Goal: Information Seeking & Learning: Find specific fact

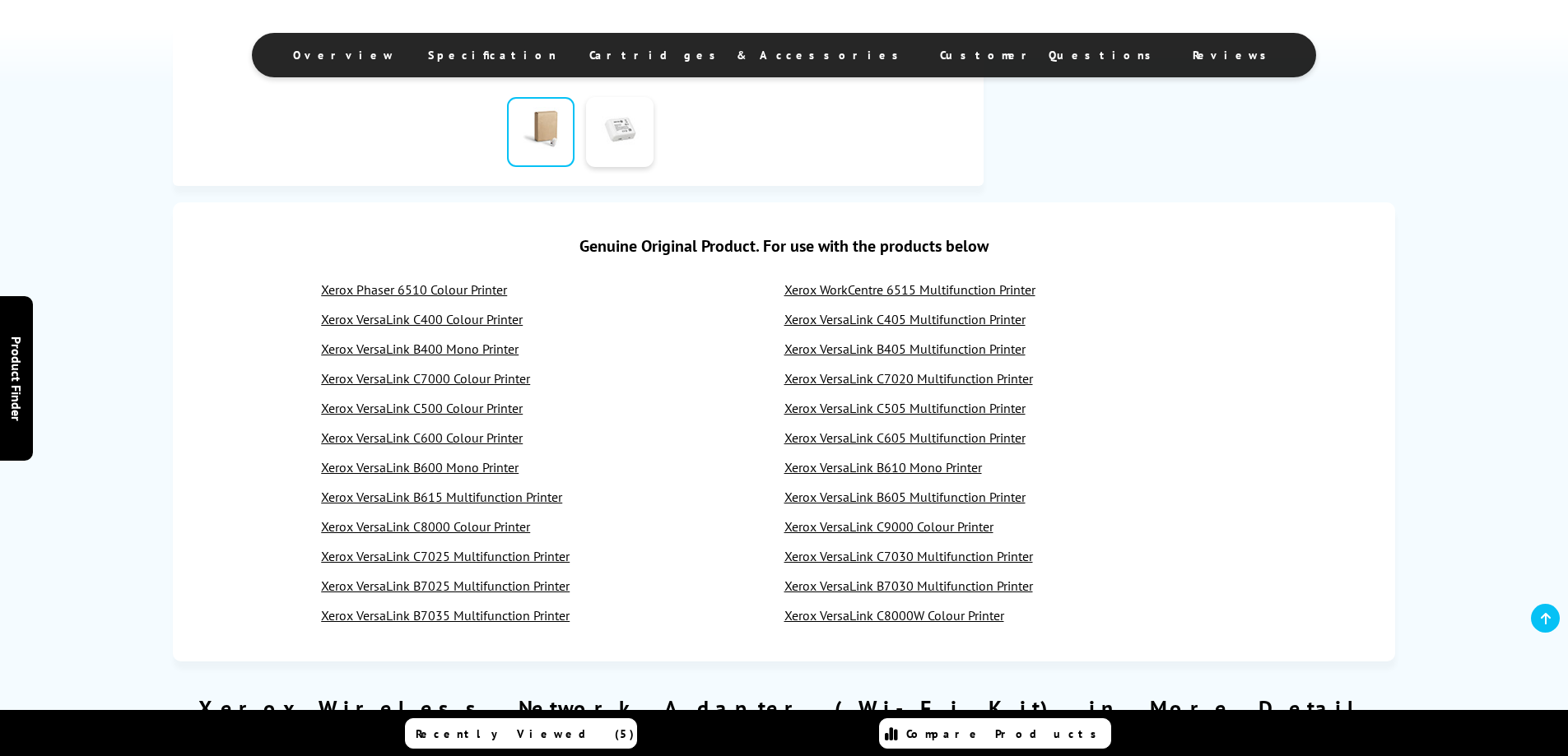
scroll to position [576, 0]
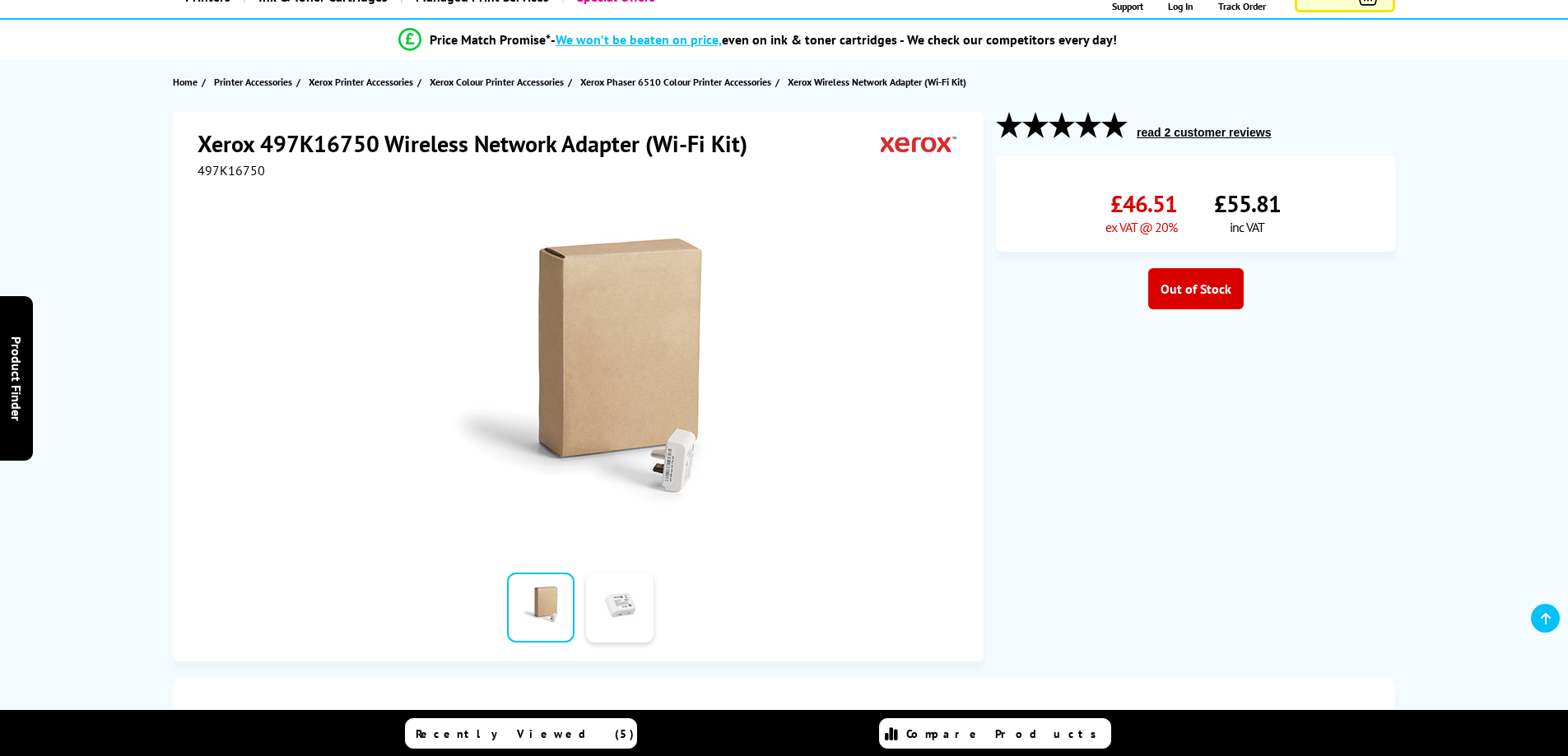
scroll to position [0, 0]
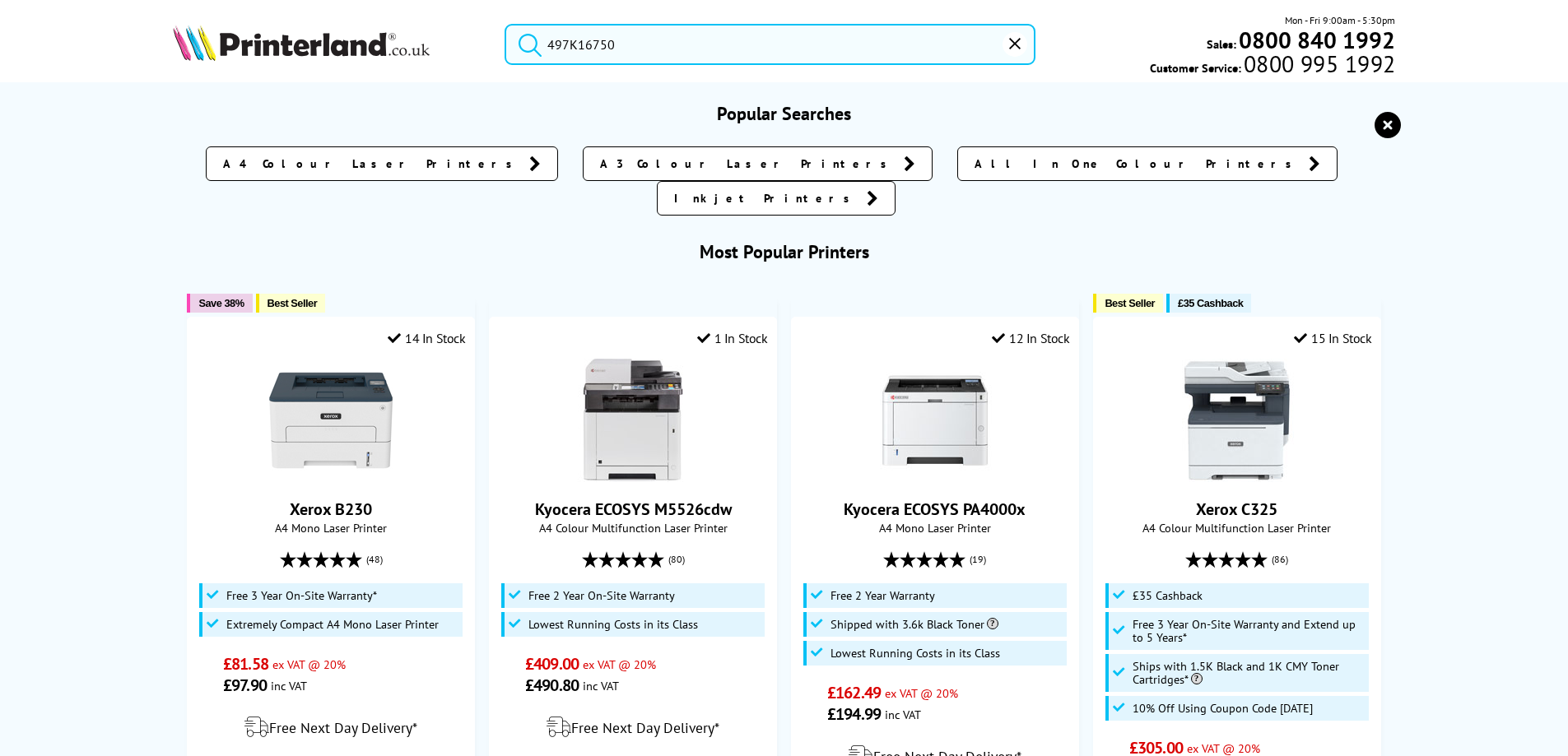
click at [640, 41] on input "497K16750" at bounding box center [769, 44] width 530 height 41
click at [505, 24] on button "submit" at bounding box center [525, 42] width 41 height 36
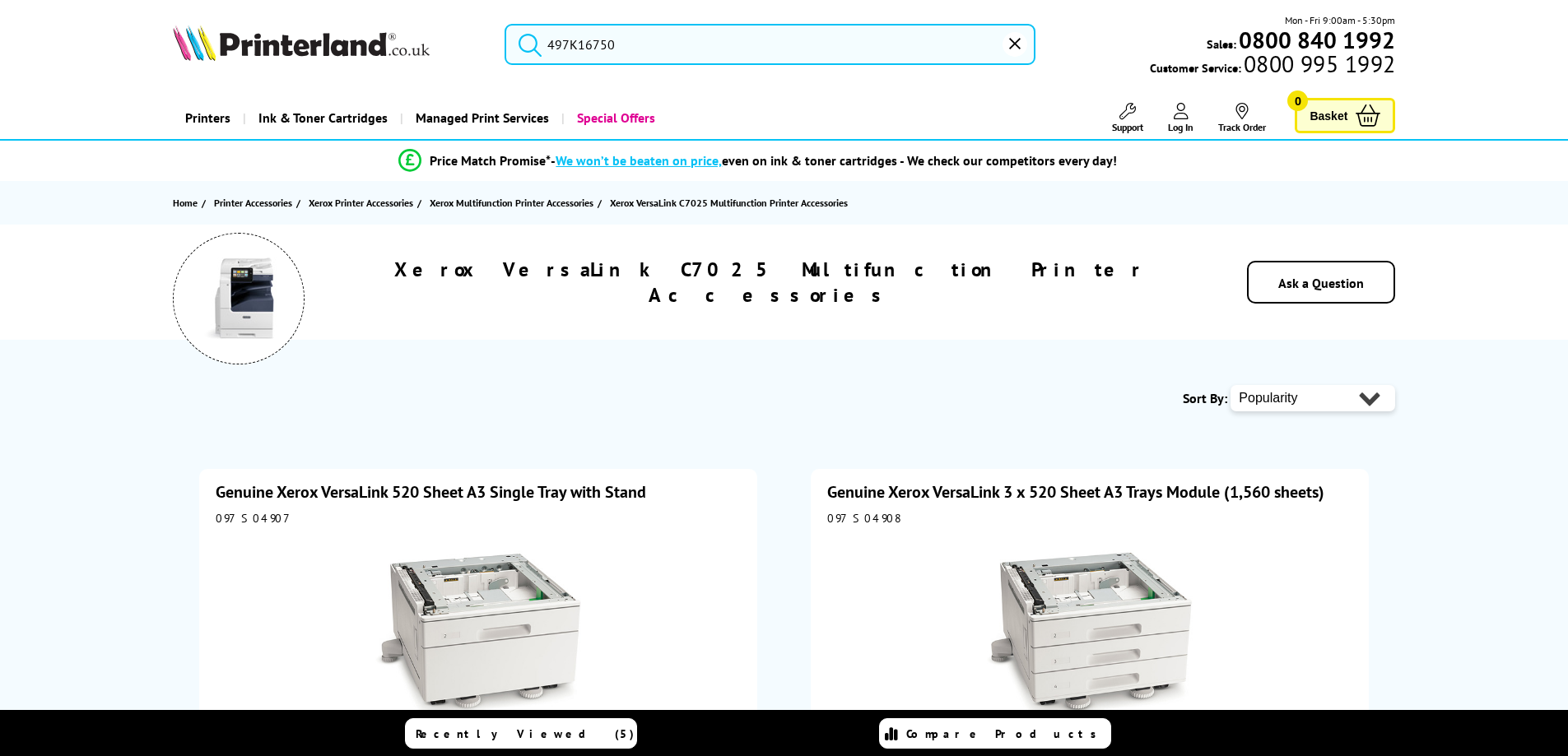
click at [640, 41] on input "497K16750" at bounding box center [769, 44] width 530 height 41
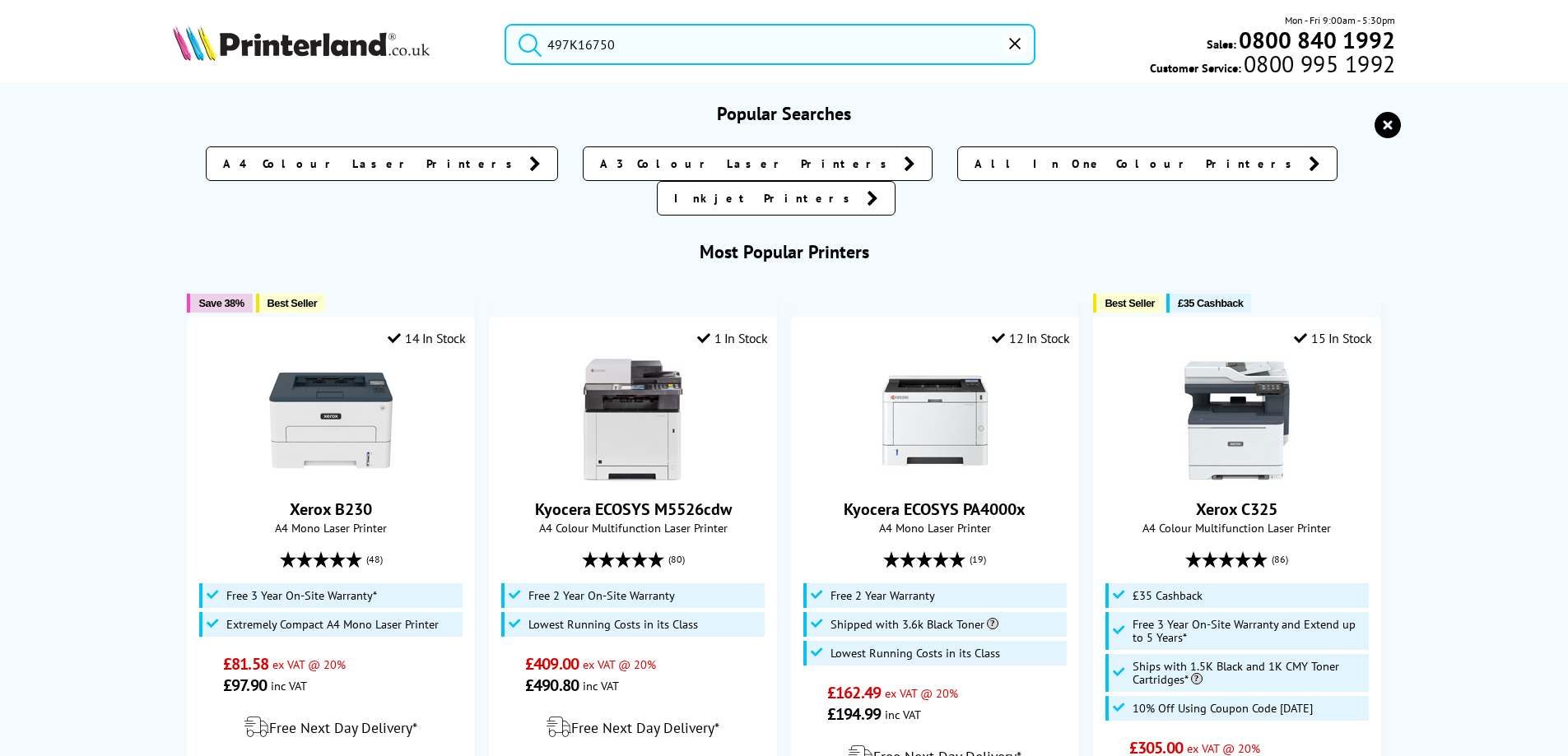
click at [1013, 40] on icon "reset" at bounding box center [1015, 43] width 12 height 12
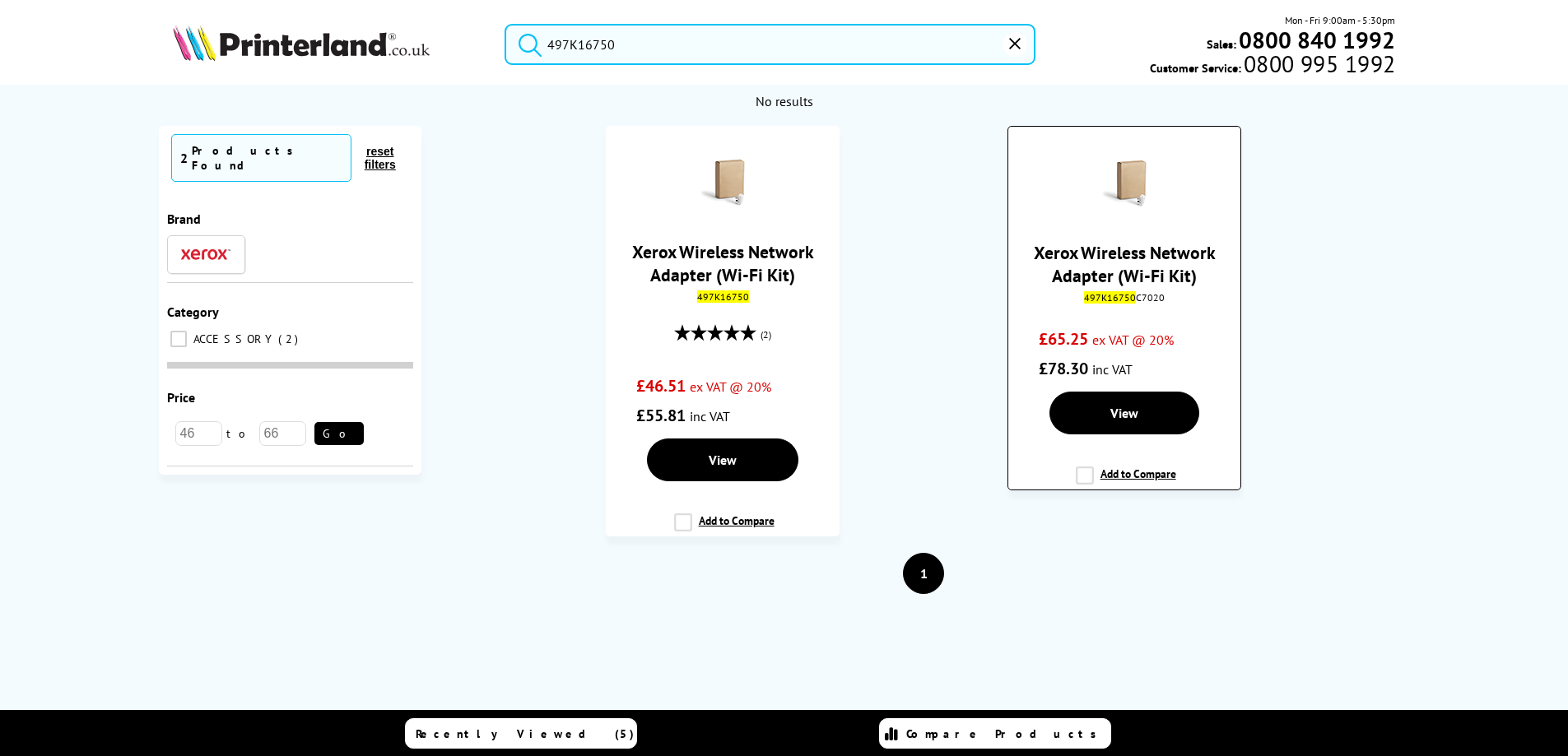
type input "497K16750"
click at [1131, 219] on div "Xerox Wireless Network Adapter (Wi-Fi Kit) 497K16750 C7020 £65.25 ex VAT @ 20% …" at bounding box center [1124, 261] width 215 height 245
click at [1134, 191] on img at bounding box center [1124, 184] width 58 height 58
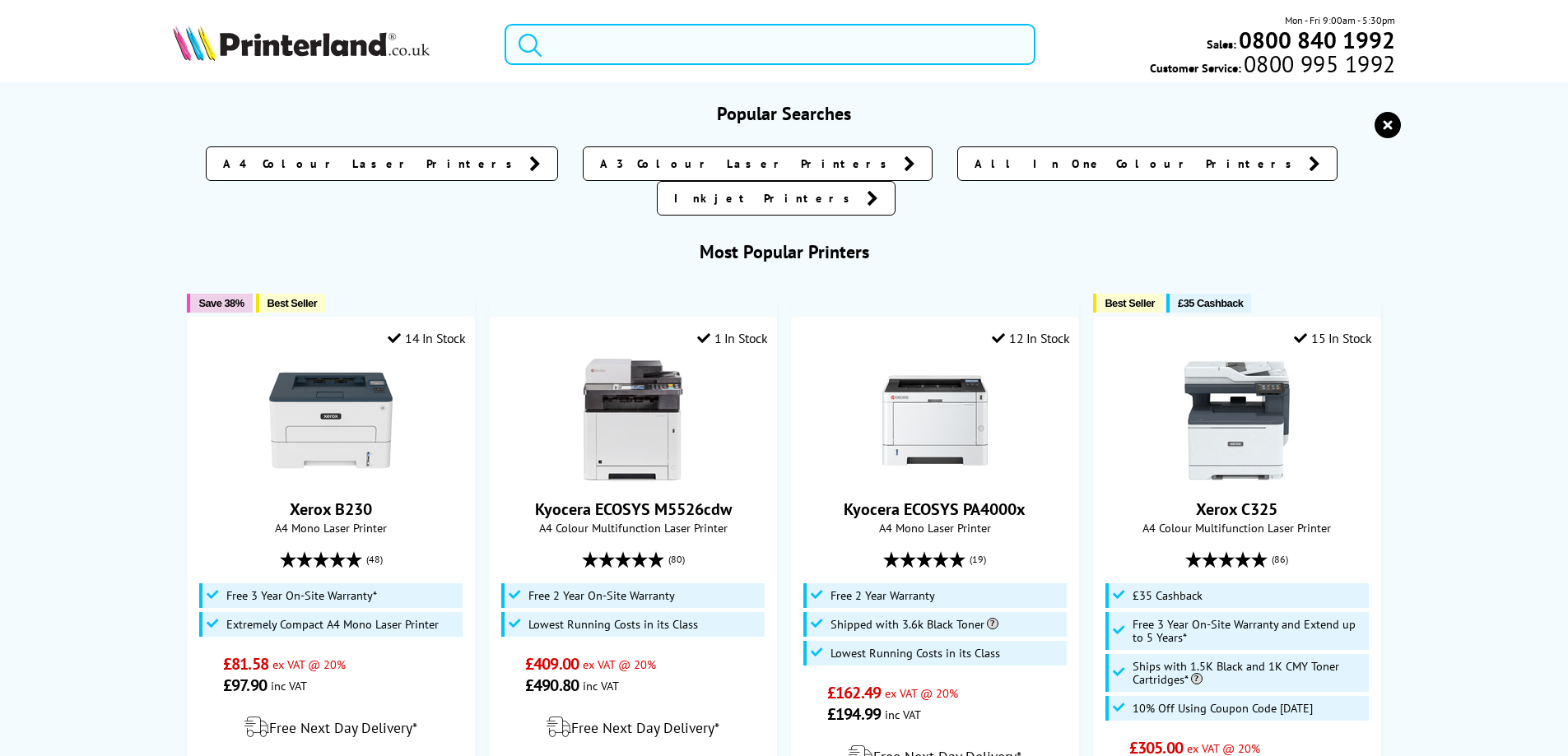
click at [688, 48] on input "search" at bounding box center [769, 44] width 530 height 41
paste input "497K25190"
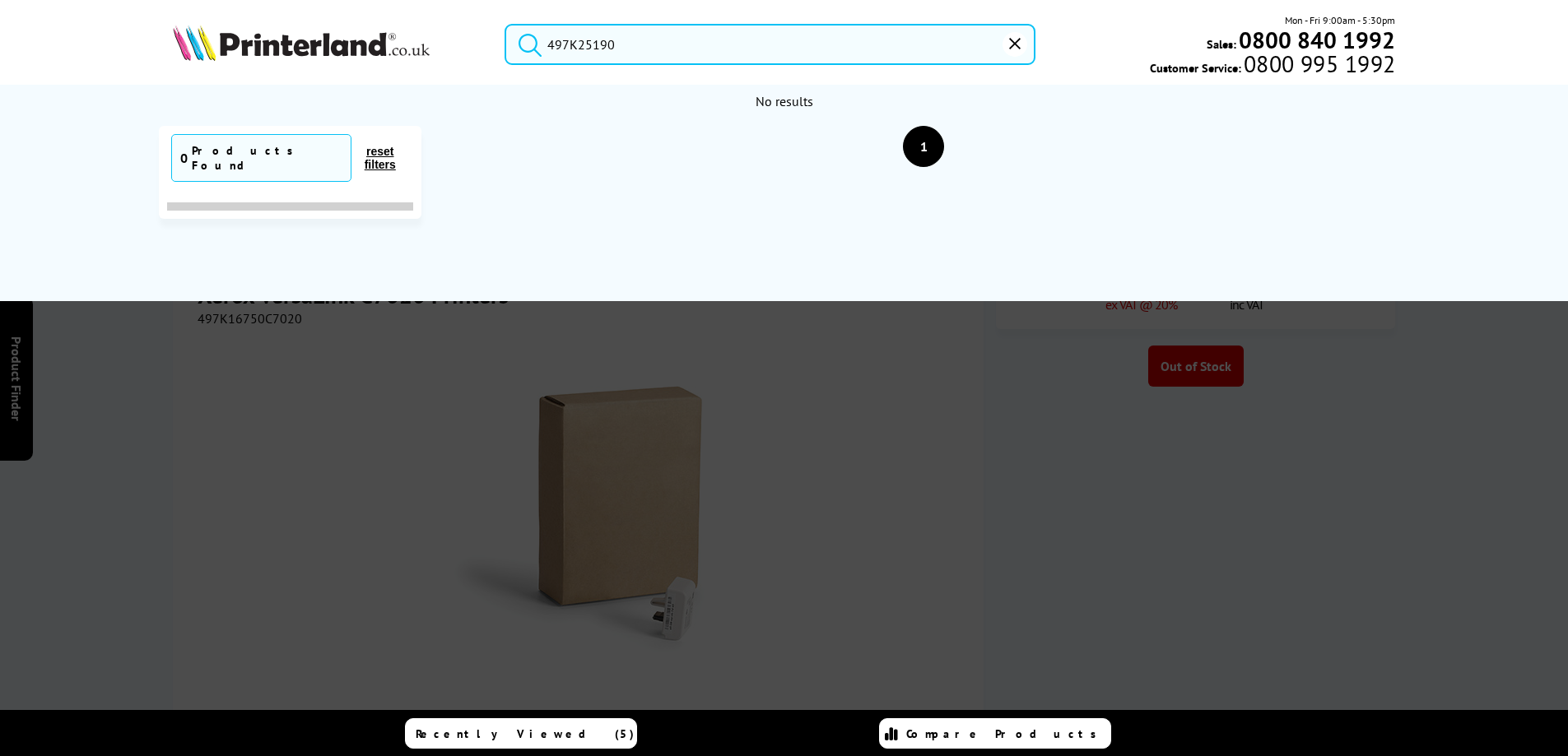
type input "497K25190"
click at [1094, 222] on div "No results Currently Selected 0 Products Found reset filters Brand" at bounding box center [784, 192] width 1317 height 216
click at [1215, 242] on div "No results Currently Selected 0 Products Found reset filters Brand" at bounding box center [784, 192] width 1317 height 216
click at [1013, 46] on icon "reset" at bounding box center [1015, 43] width 12 height 12
